Goal: Check status

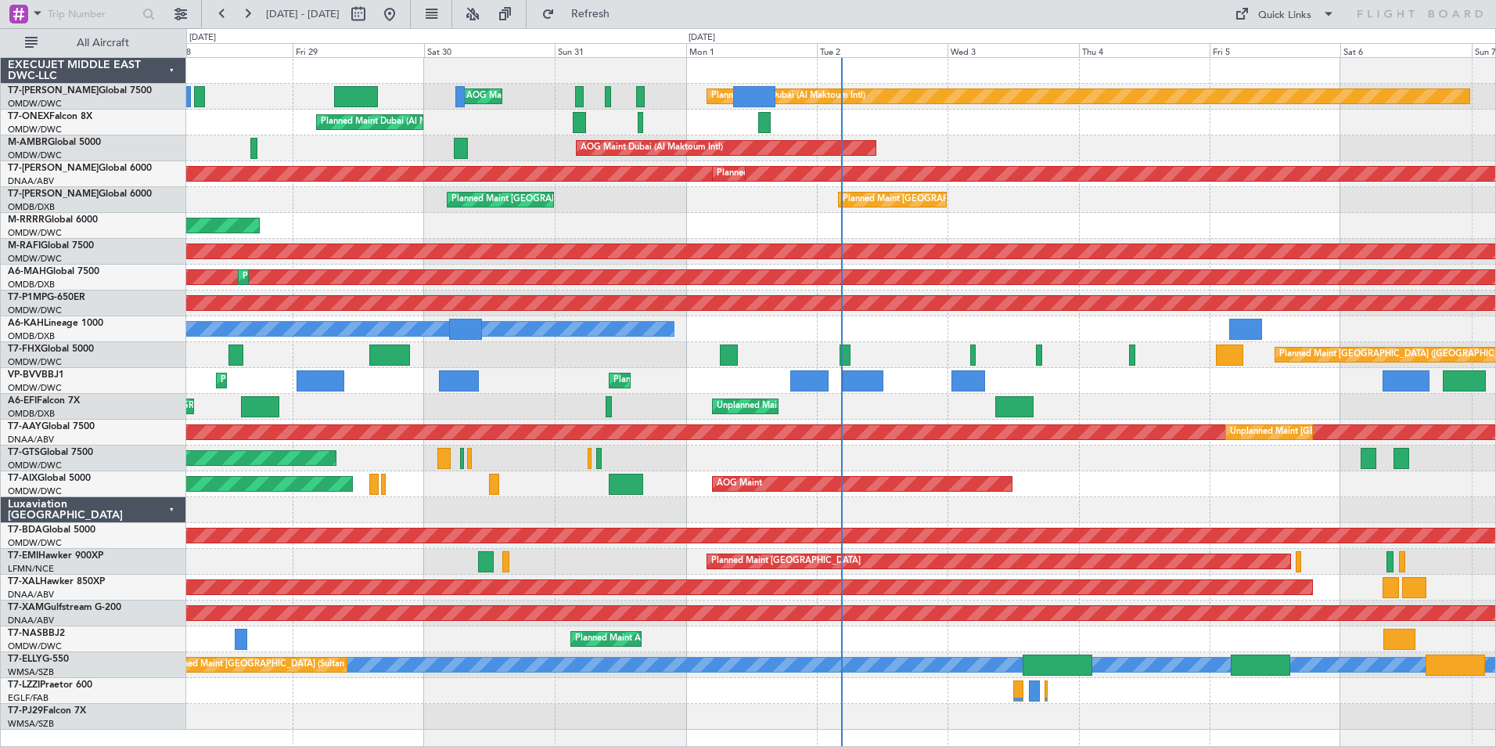
click at [371, 195] on div "Planned Maint [GEOGRAPHIC_DATA] ([GEOGRAPHIC_DATA] Intl) Planned Maint [GEOGRAP…" at bounding box center [840, 200] width 1309 height 26
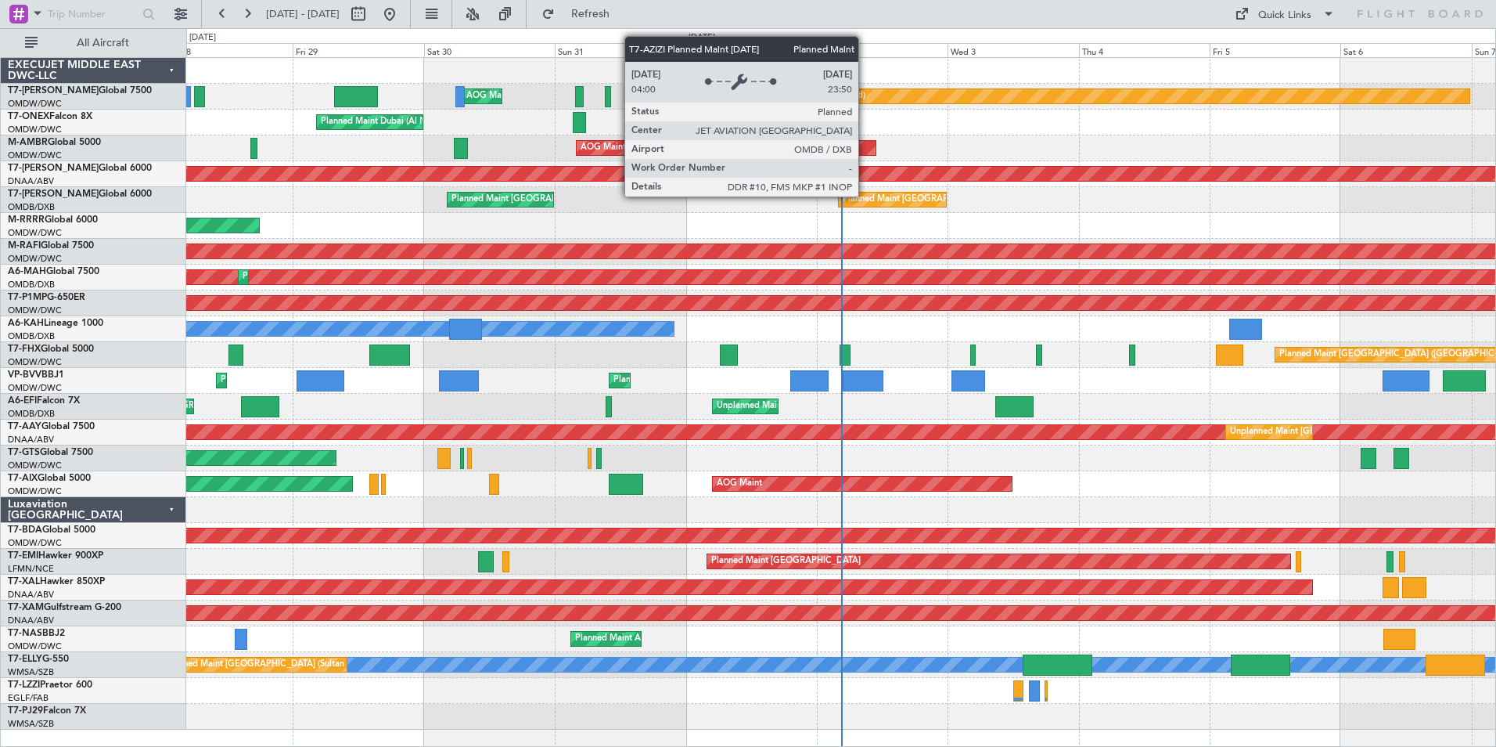
click at [866, 196] on div "Planned Maint [GEOGRAPHIC_DATA] ([GEOGRAPHIC_DATA] Intl)" at bounding box center [973, 199] width 261 height 23
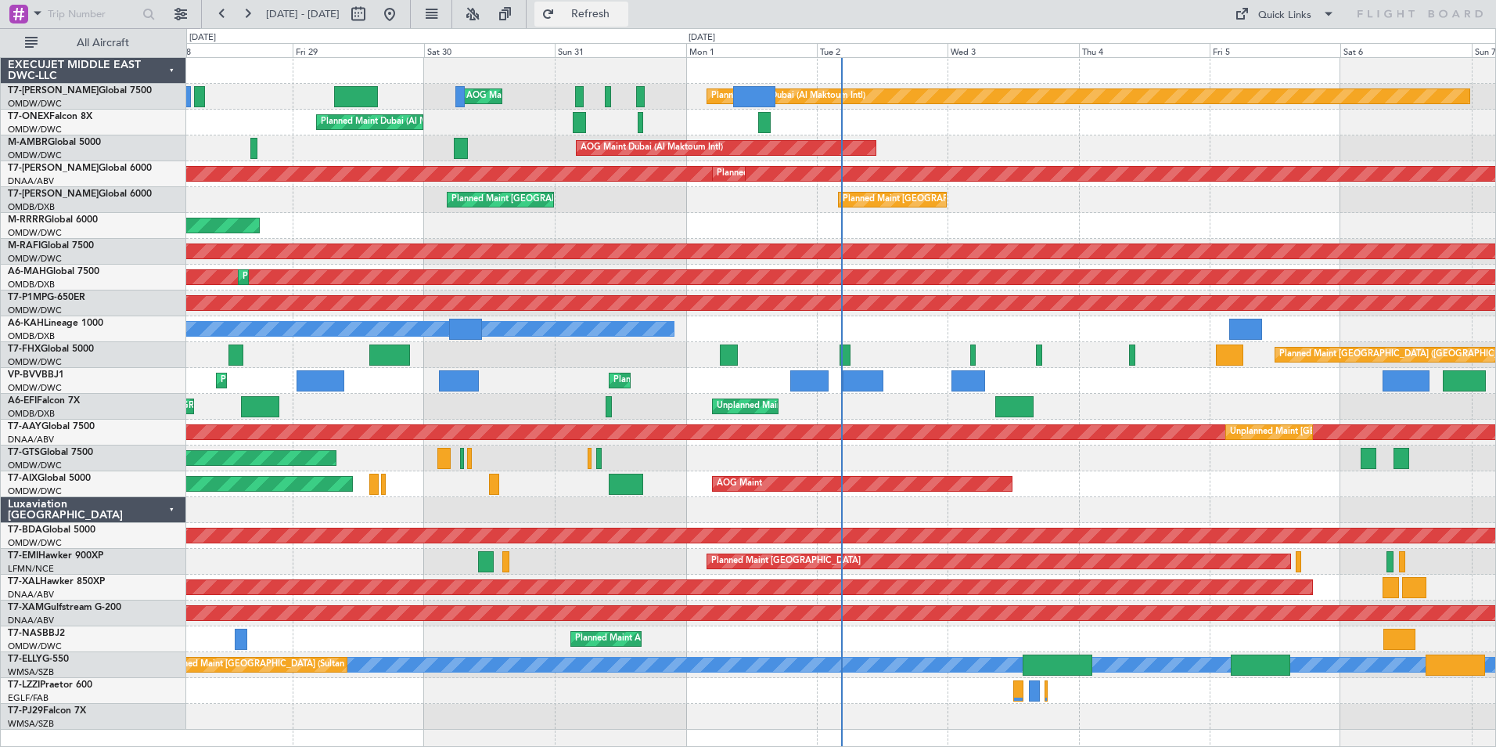
click at [621, 22] on button "Refresh" at bounding box center [582, 14] width 94 height 25
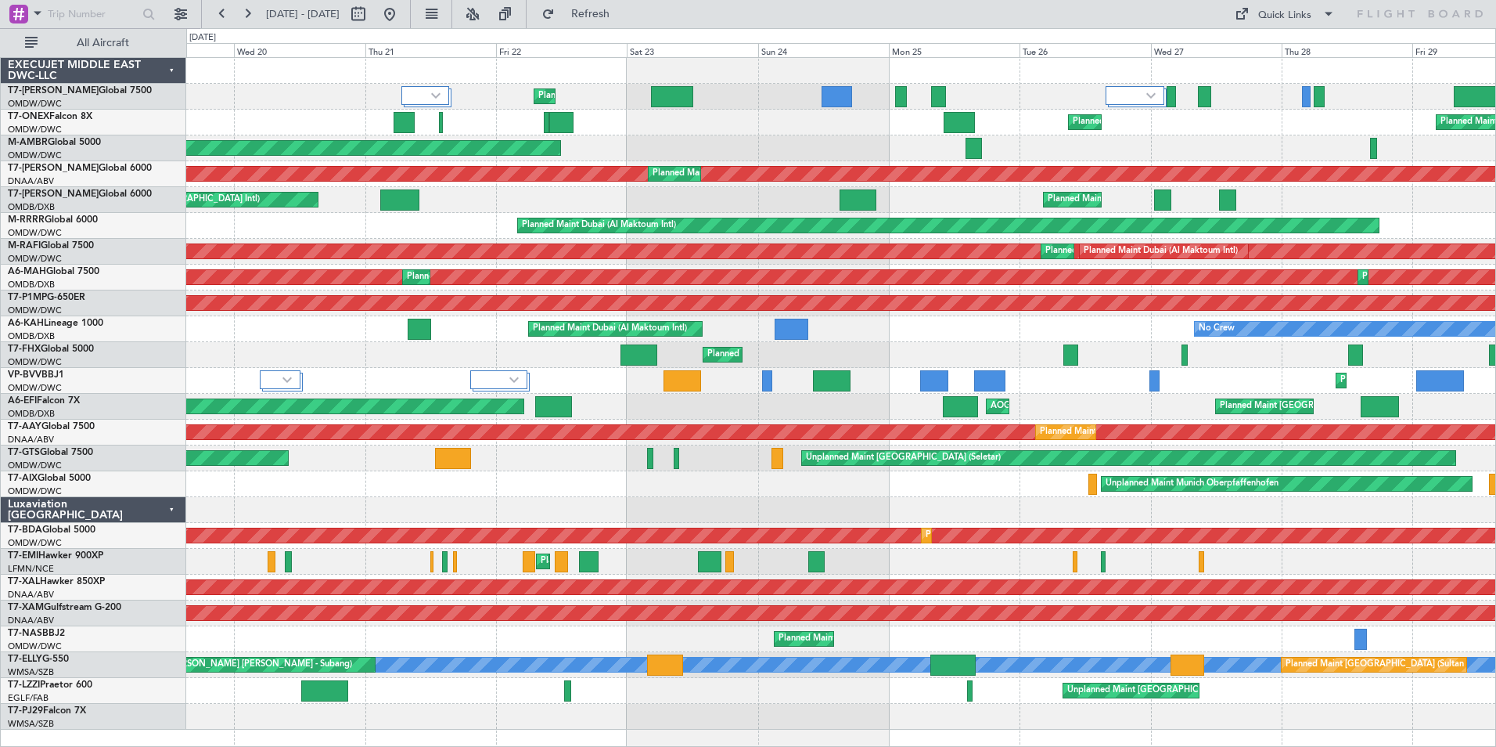
click at [1345, 210] on div "Planned Maint Dubai (Al Maktoum Intl) AOG Maint [GEOGRAPHIC_DATA] (Al Maktoum I…" at bounding box center [840, 394] width 1309 height 672
